Goal: Task Accomplishment & Management: Use online tool/utility

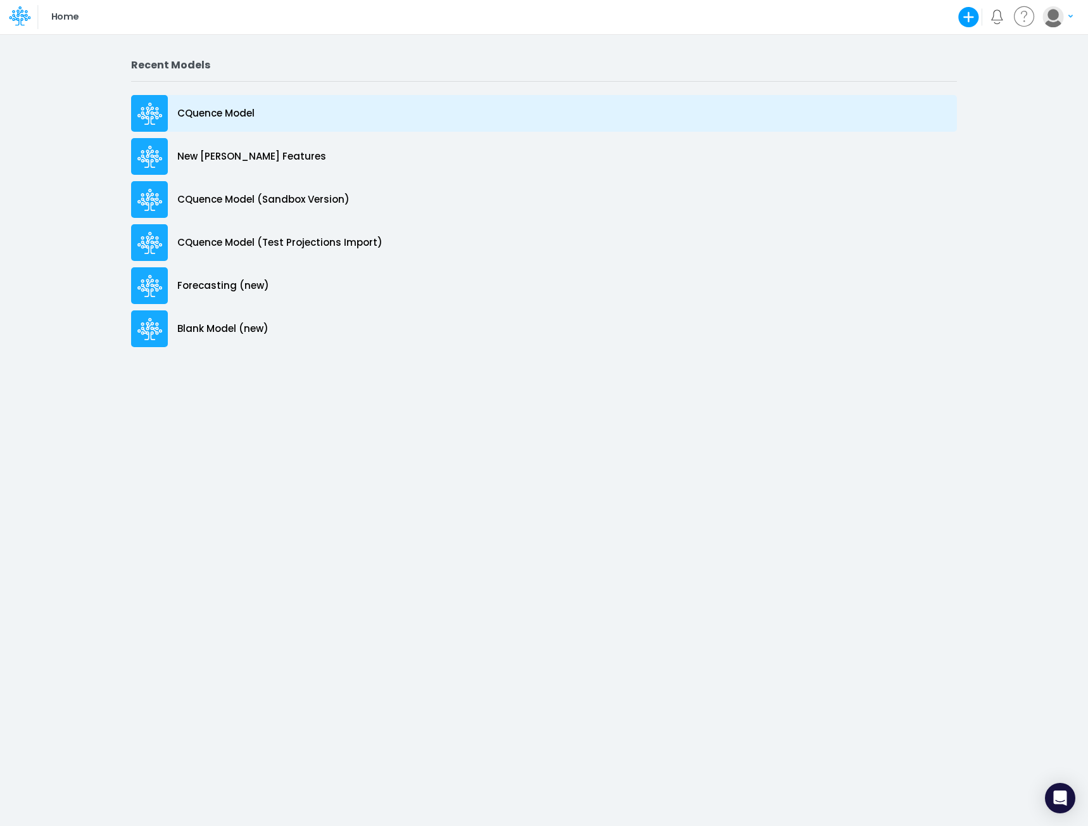
click at [197, 113] on p "CQuence Model" at bounding box center [215, 113] width 77 height 15
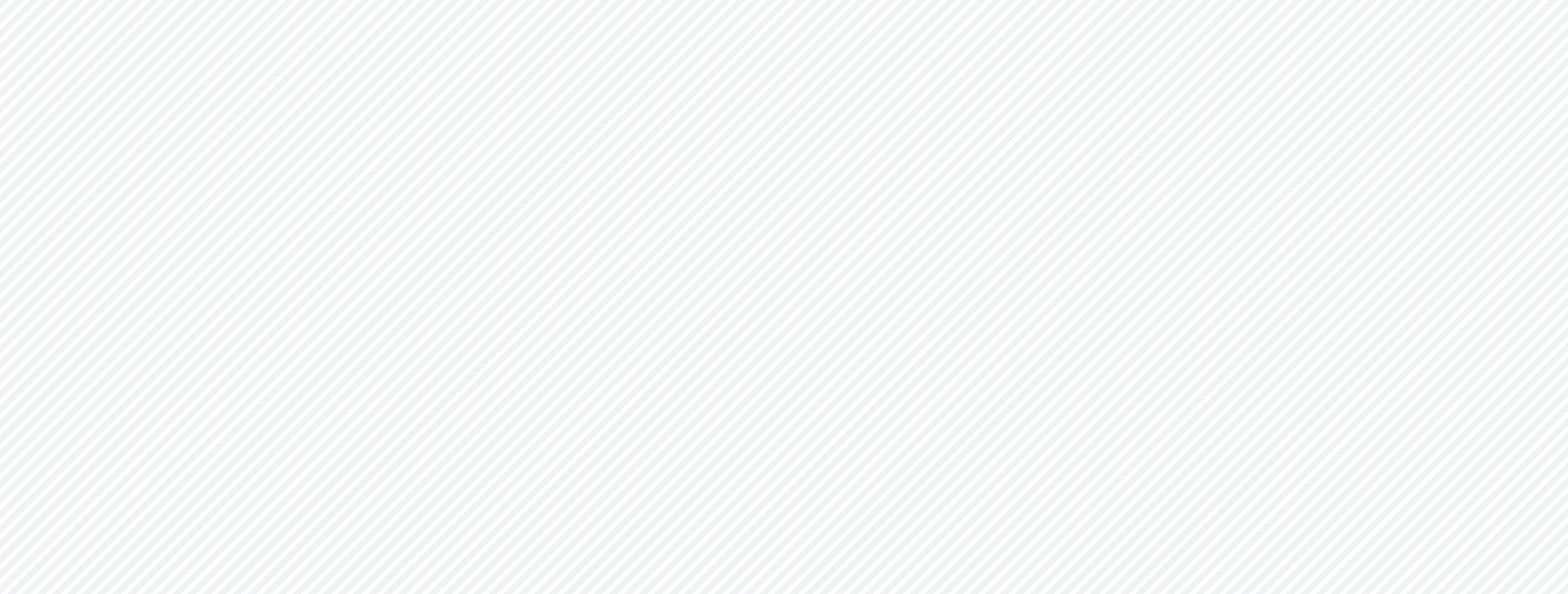
type input "Consolidated All by Month"
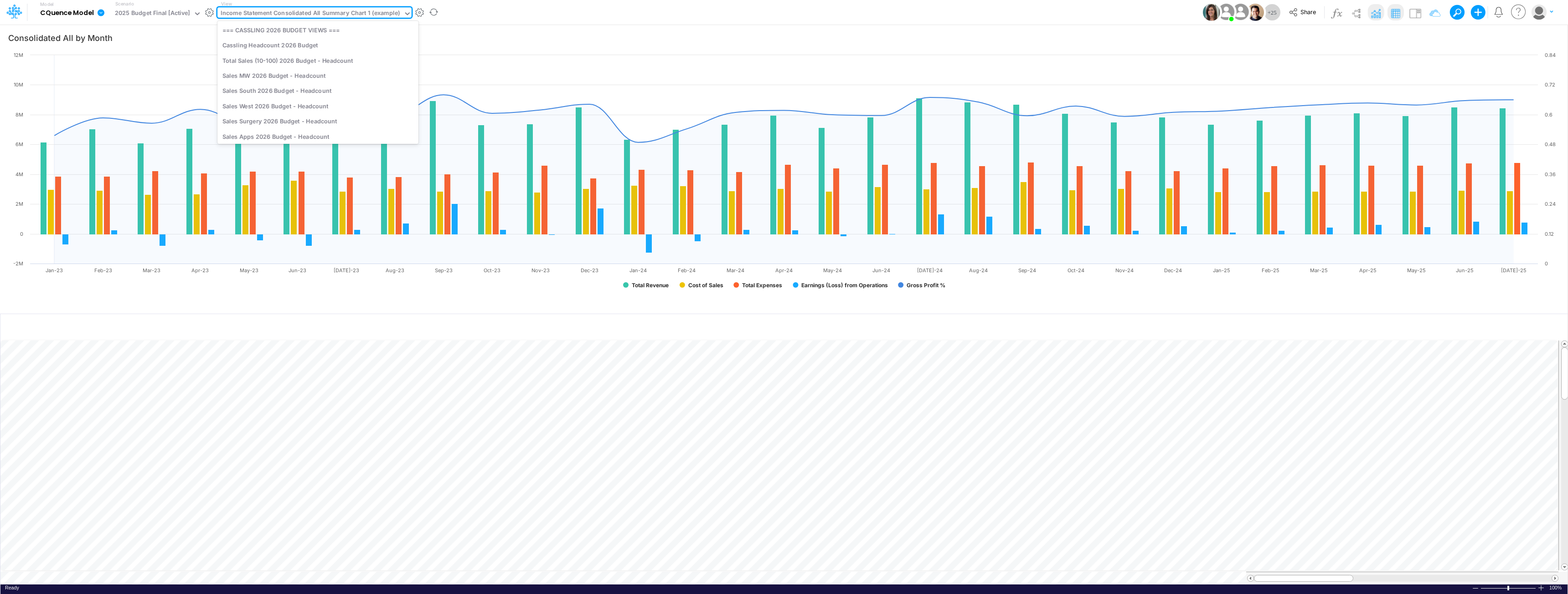
click at [331, 13] on div "Income Statement Consolidated All Summary Chart 1 (example)" at bounding box center [310, 14] width 179 height 11
type input "live"
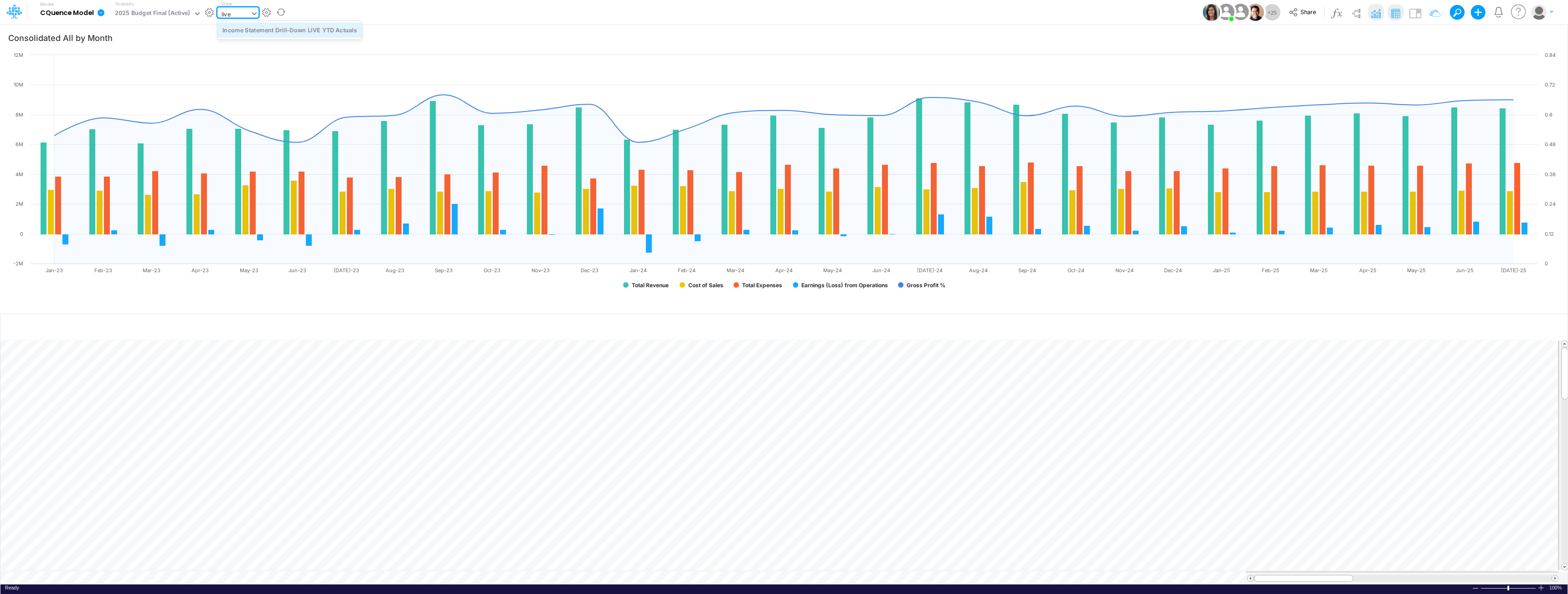
click at [314, 31] on div "Income Statement Drill-Down LIVE YTD Actuals" at bounding box center [289, 29] width 145 height 15
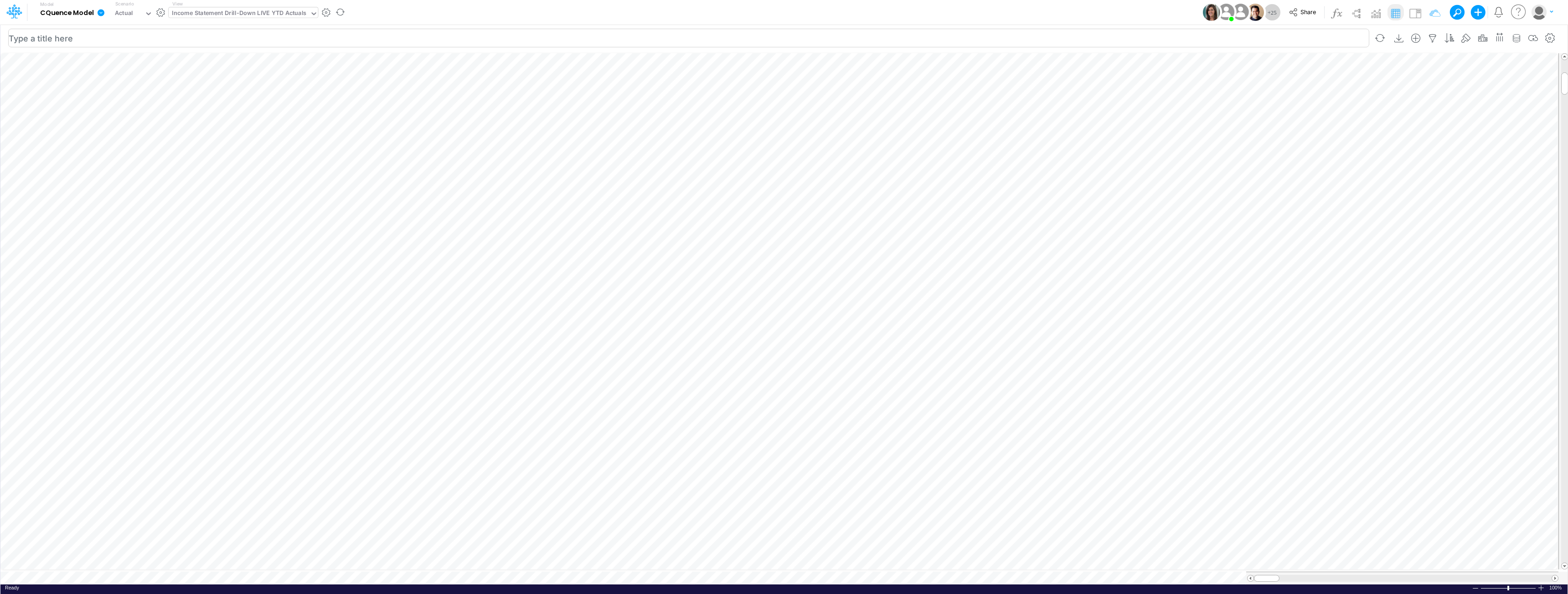
click at [717, 29] on input "text" at bounding box center [688, 38] width 1361 height 19
click at [782, 259] on div "Paste Cut Copy AutoFill Ready 100% Sum: null Max: null Min: null Numerical Coun…" at bounding box center [784, 318] width 1567 height 534
drag, startPoint x: 1565, startPoint y: 172, endPoint x: 1574, endPoint y: 447, distance: 275.1
click at [782, 447] on html "Model CQuence Model Edit model settings Duplicate Import QuickBooks QuickBooks …" at bounding box center [784, 297] width 1568 height 594
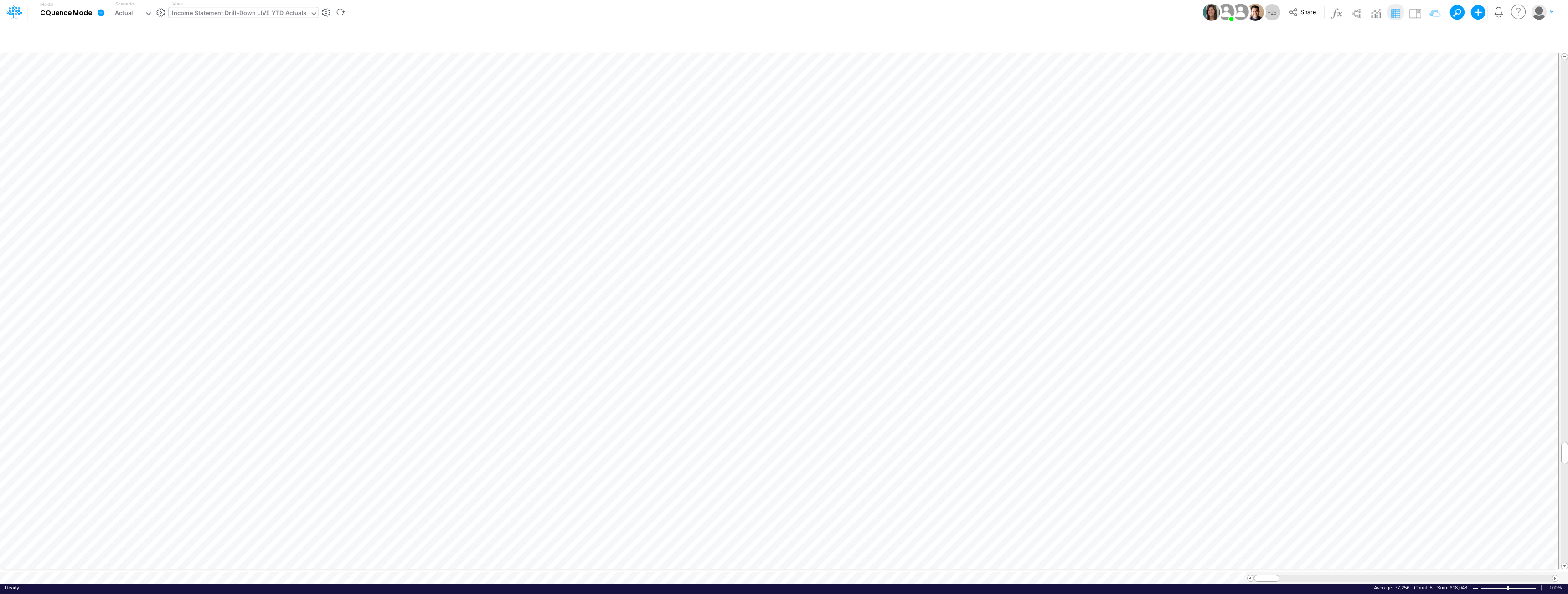
click at [266, 12] on div "Income Statement Drill-Down LIVE YTD Actuals" at bounding box center [239, 14] width 135 height 11
click at [268, 15] on div "Income Statement Drill-Down LIVE YTD Actuals" at bounding box center [239, 14] width 135 height 11
type input "surgery"
click at [225, 32] on div "Sales Surgery 2026 Budget - Headcount" at bounding box center [232, 29] width 127 height 15
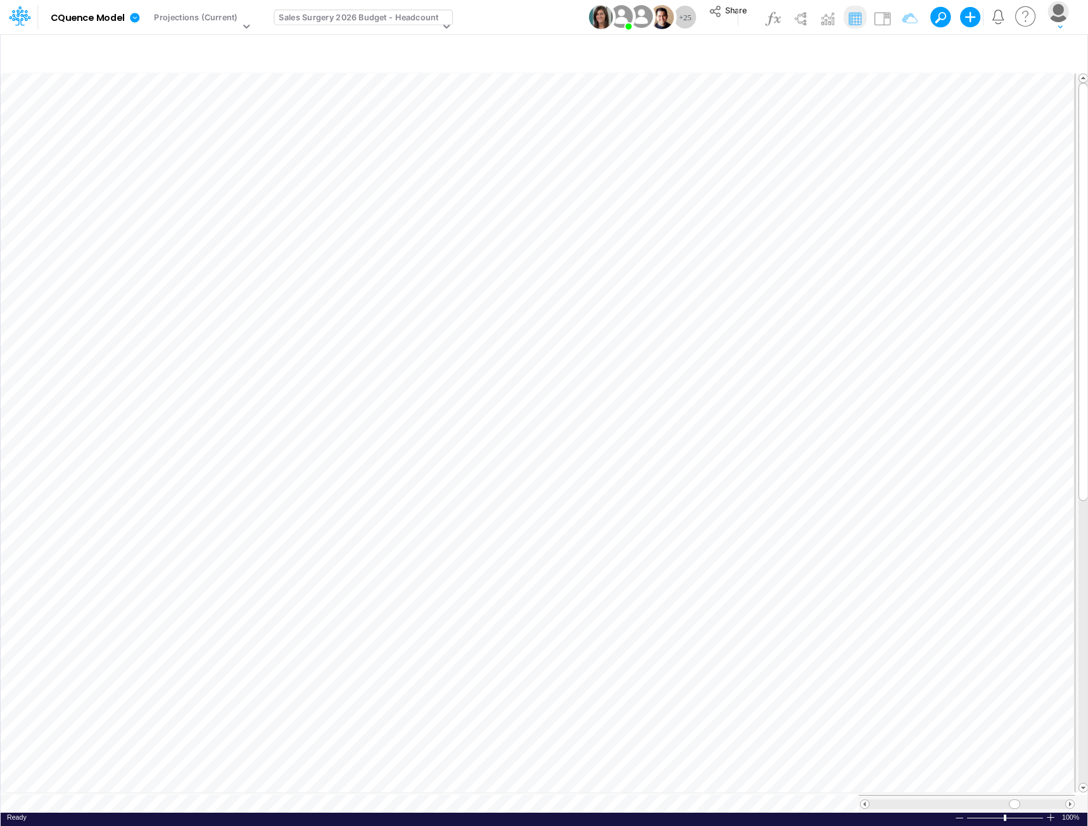
scroll to position [6, 1]
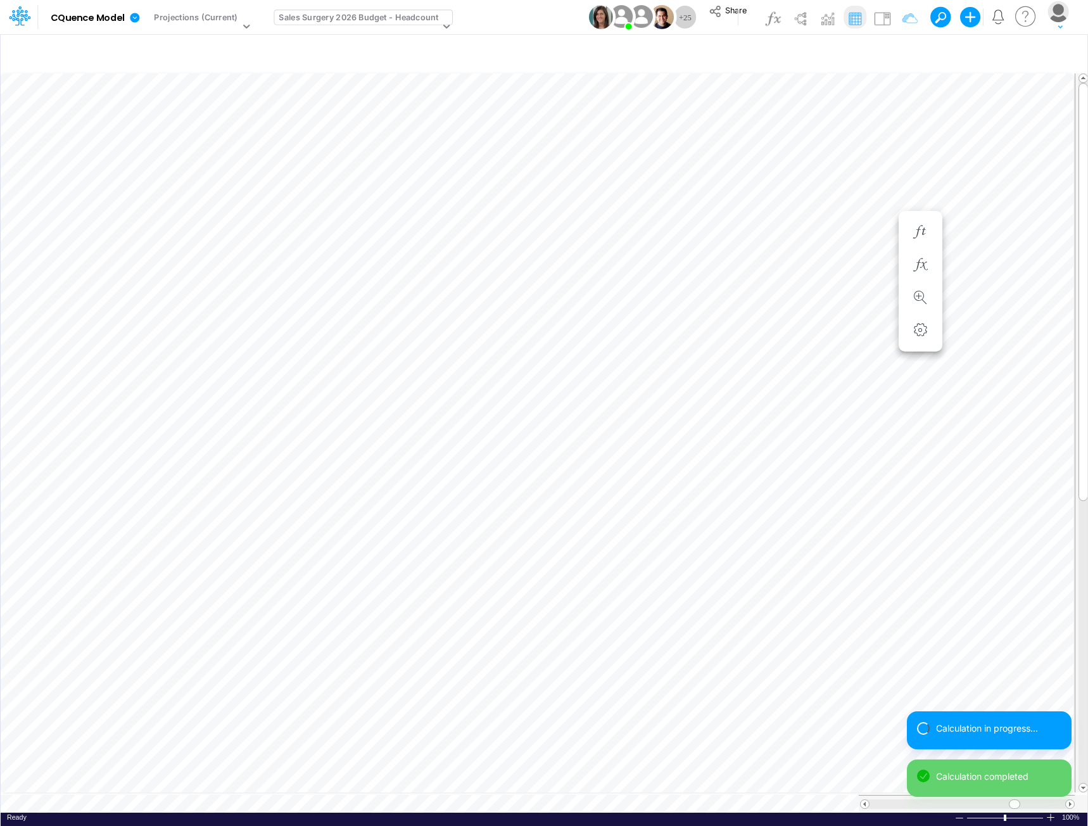
scroll to position [6, 1]
